Goal: Check status: Check status

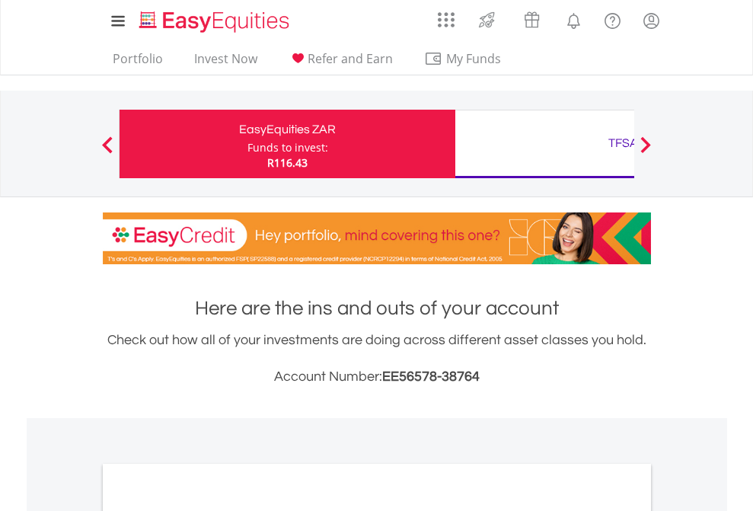
click at [248, 144] on div "Funds to invest:" at bounding box center [288, 147] width 81 height 15
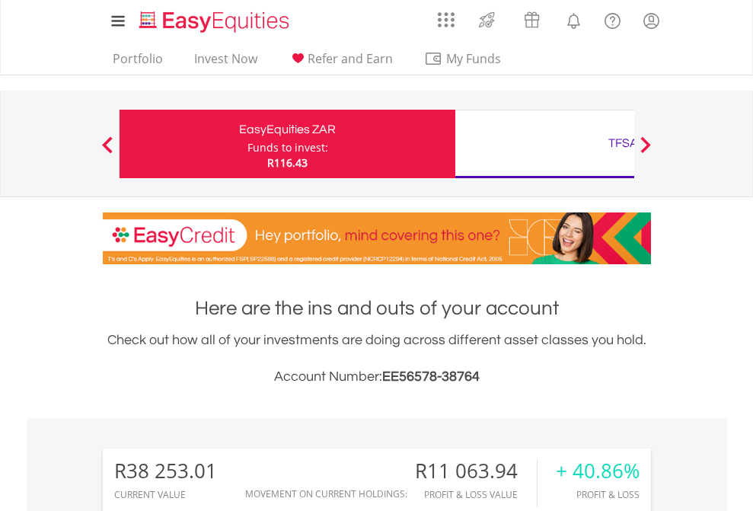
scroll to position [146, 239]
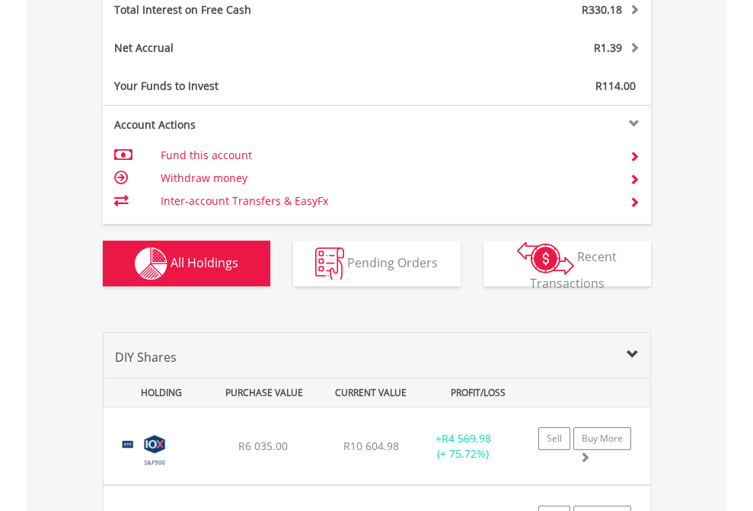
scroll to position [1755, 0]
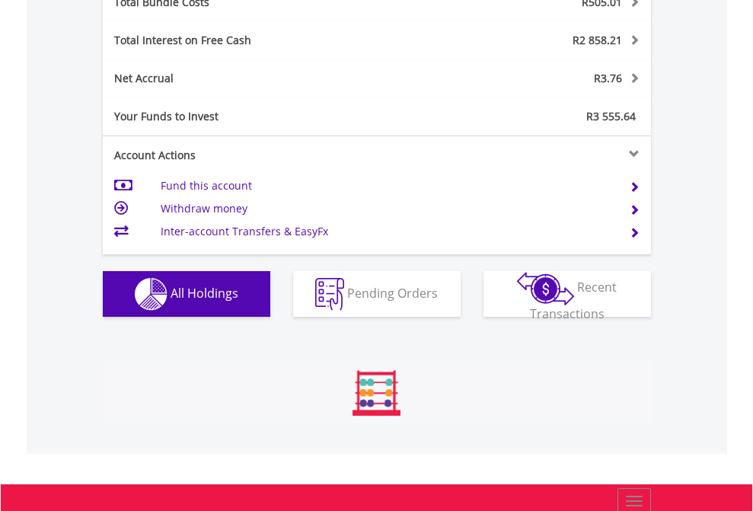
scroll to position [1785, 0]
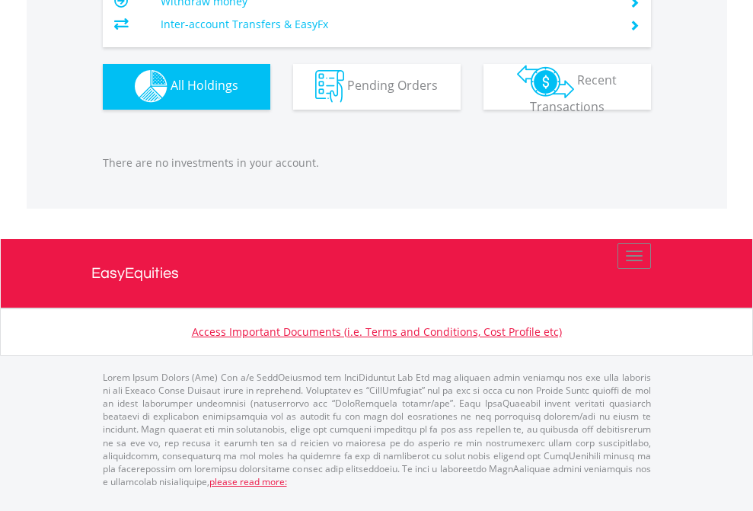
scroll to position [146, 239]
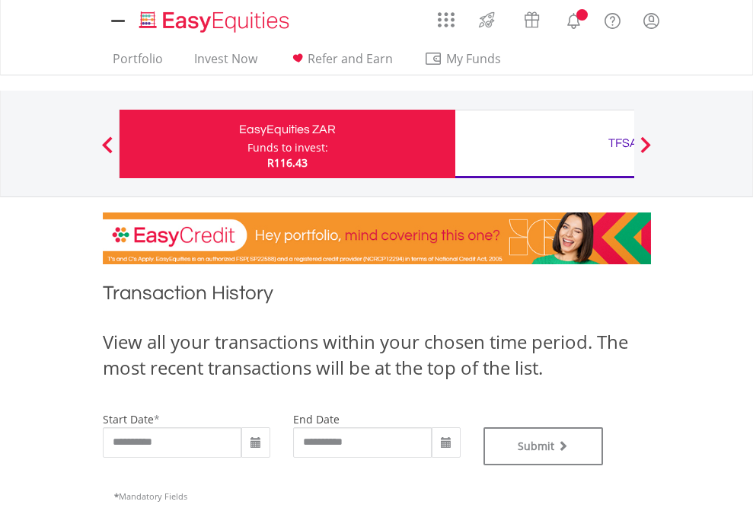
type input "**********"
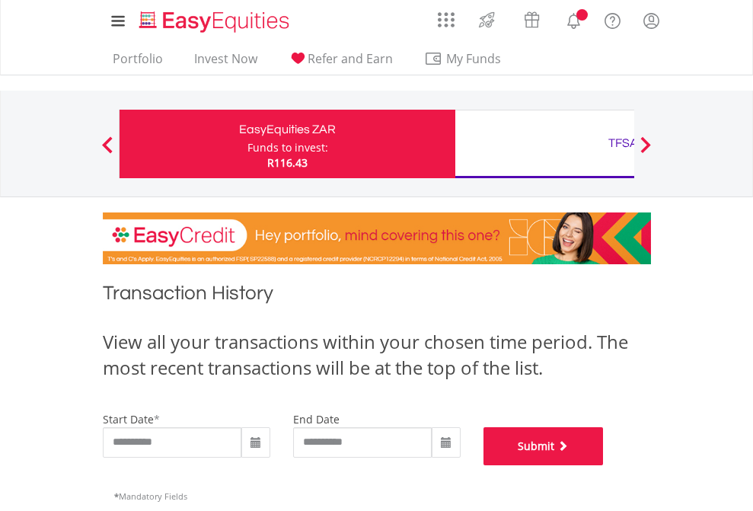
click at [604, 465] on button "Submit" at bounding box center [544, 446] width 120 height 38
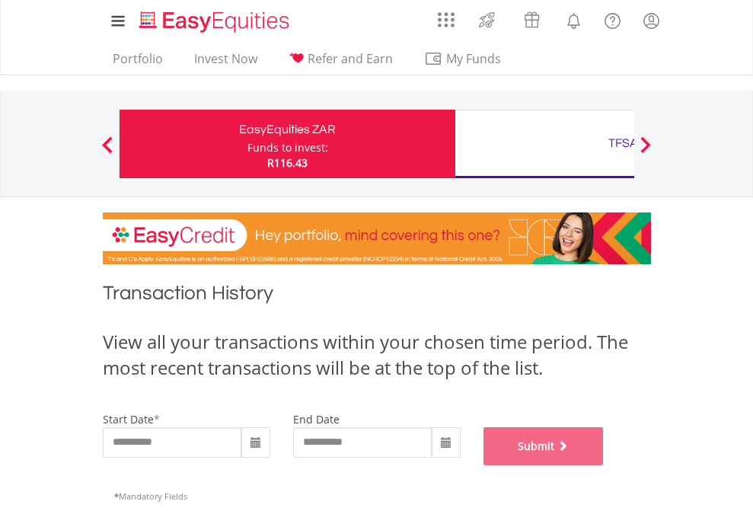
scroll to position [618, 0]
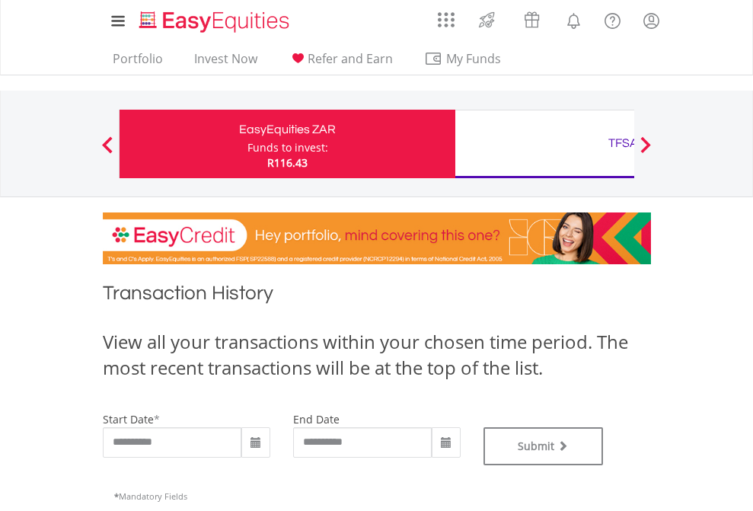
click at [545, 144] on div "TFSA" at bounding box center [624, 143] width 318 height 21
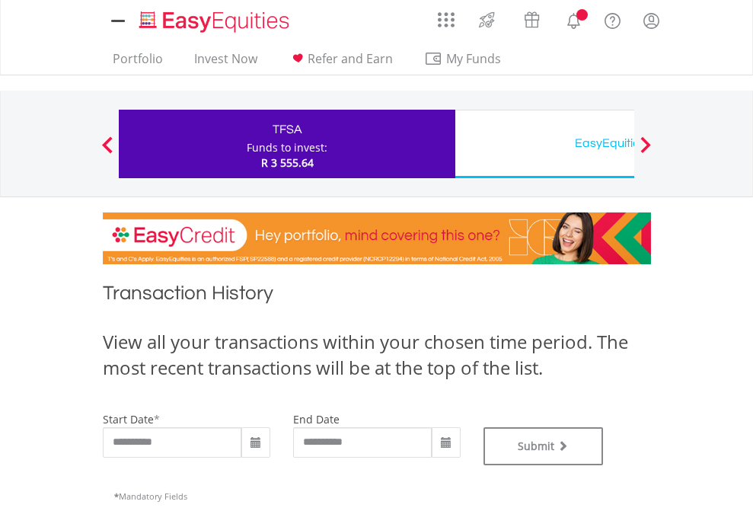
type input "**********"
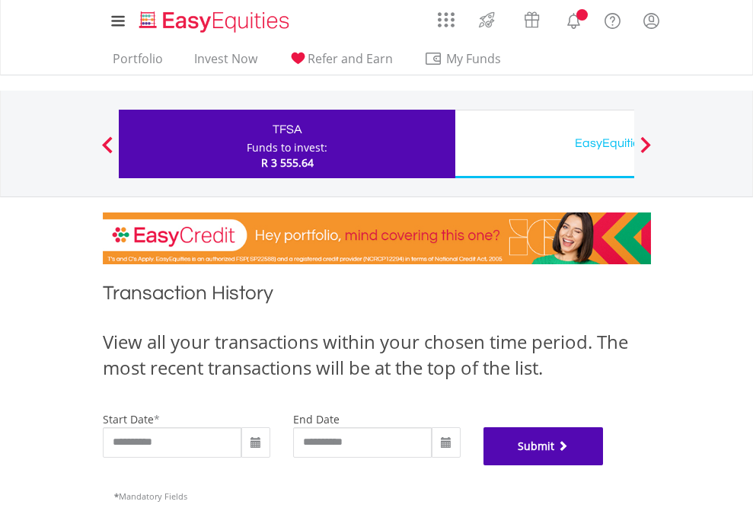
click at [604, 465] on button "Submit" at bounding box center [544, 446] width 120 height 38
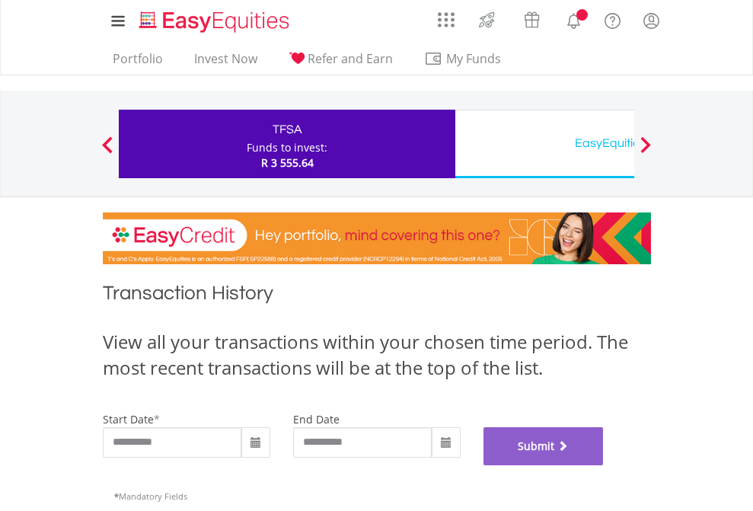
scroll to position [618, 0]
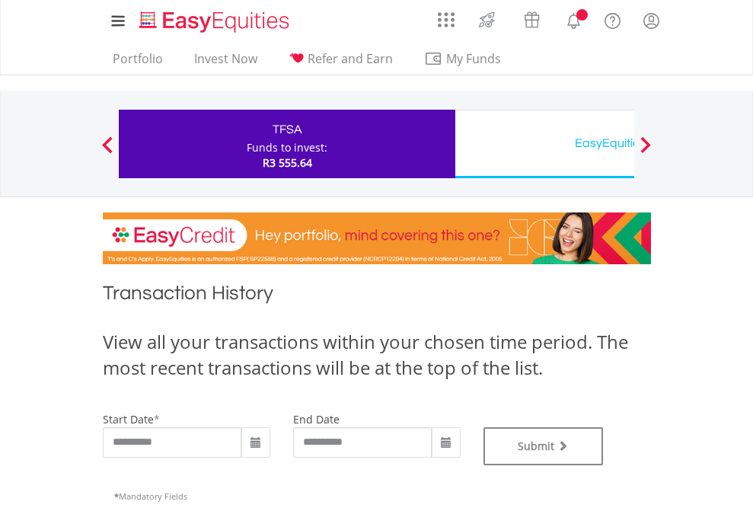
click at [545, 144] on div "EasyEquities USD" at bounding box center [624, 143] width 318 height 21
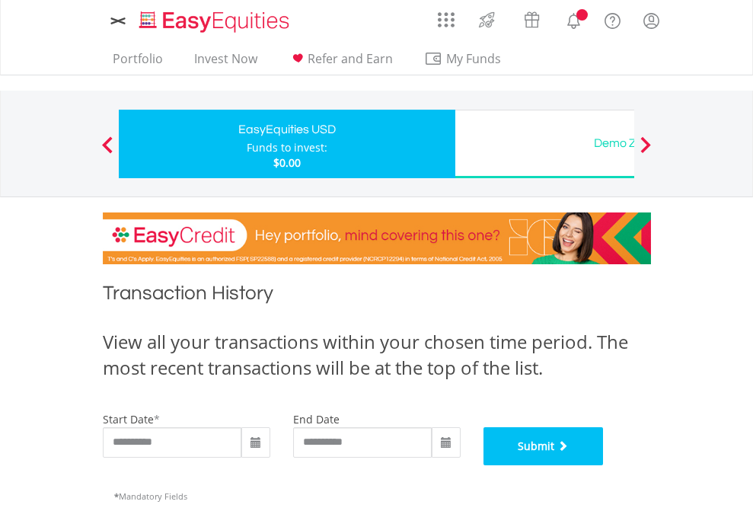
click at [604, 465] on button "Submit" at bounding box center [544, 446] width 120 height 38
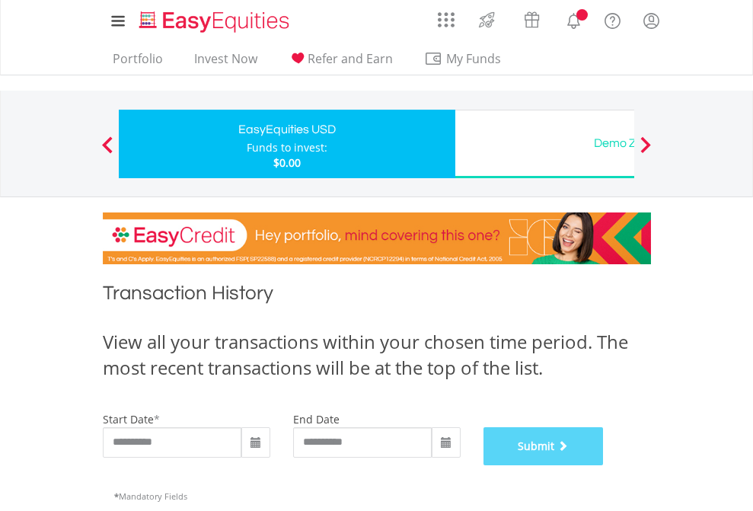
scroll to position [618, 0]
